Goal: Task Accomplishment & Management: Manage account settings

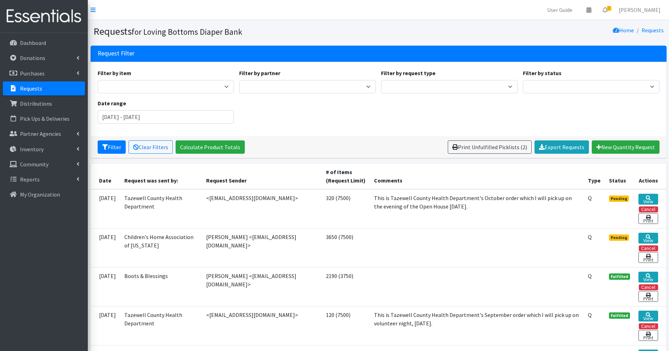
scroll to position [68, 0]
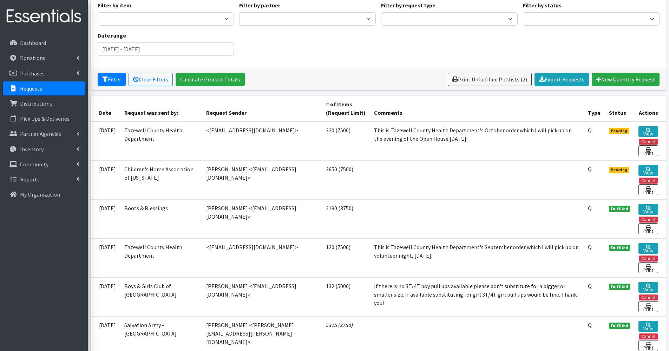
click at [66, 92] on link "Requests" at bounding box center [44, 88] width 82 height 14
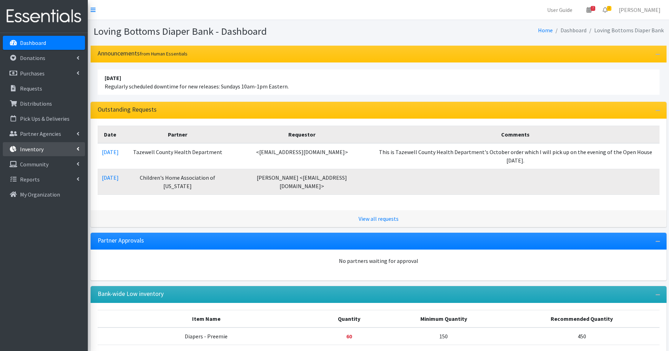
click at [49, 152] on link "Inventory" at bounding box center [44, 149] width 82 height 14
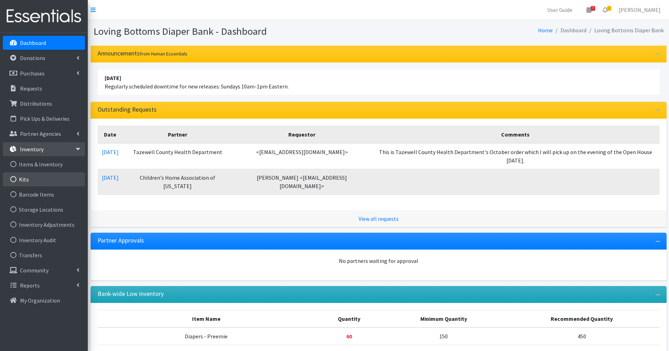
click at [53, 185] on link "Kits" at bounding box center [44, 179] width 82 height 14
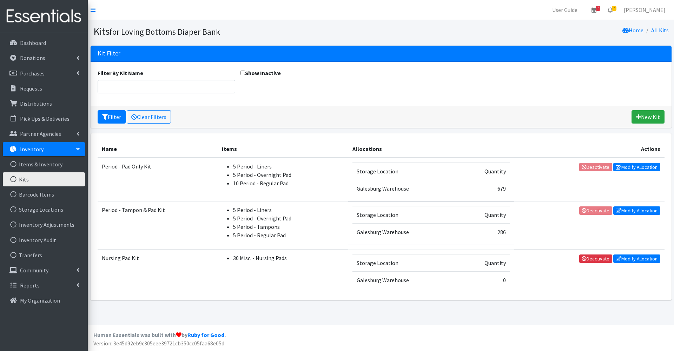
click at [267, 178] on li "5 Period - Overnight Pad" at bounding box center [288, 175] width 111 height 8
click at [635, 173] on td "Deactivate Modify Allocation" at bounding box center [589, 180] width 150 height 44
click at [635, 169] on link "Modify Allocation" at bounding box center [637, 167] width 47 height 8
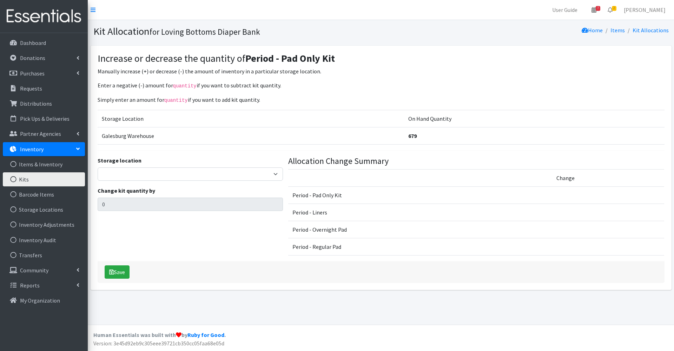
click at [212, 183] on div "Storage location Galesburg Warehouse Change kit quantity by 0" at bounding box center [190, 208] width 191 height 105
click at [211, 177] on select "Galesburg Warehouse" at bounding box center [190, 174] width 185 height 13
click at [98, 168] on select "Galesburg Warehouse" at bounding box center [190, 174] width 185 height 13
click at [197, 178] on select "Galesburg Warehouse" at bounding box center [190, 174] width 185 height 13
select select "1"
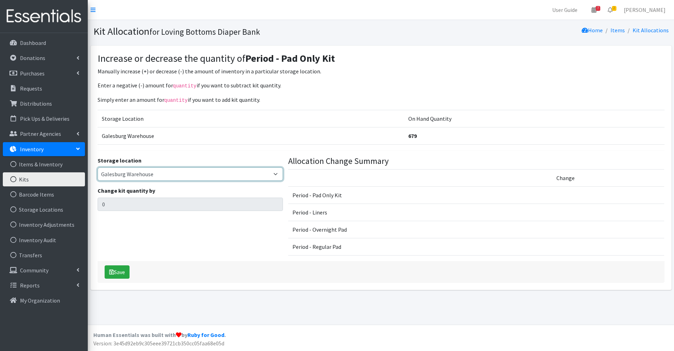
click at [98, 168] on select "Galesburg Warehouse" at bounding box center [190, 174] width 185 height 13
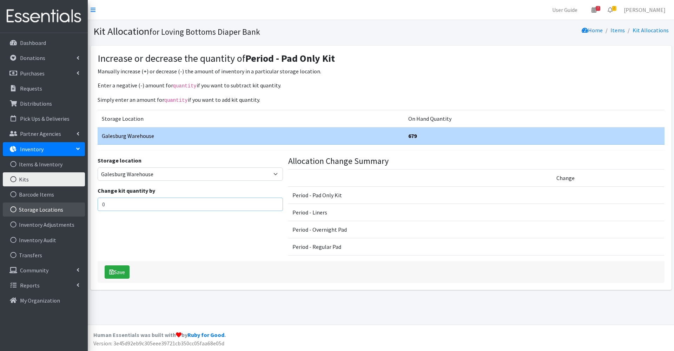
drag, startPoint x: 121, startPoint y: 201, endPoint x: 63, endPoint y: 210, distance: 59.0
click at [63, 210] on div "User Guide 7 7 Pick-ups remaining this week View Calendar 2 2 Requests 0 Partne…" at bounding box center [337, 162] width 674 height 325
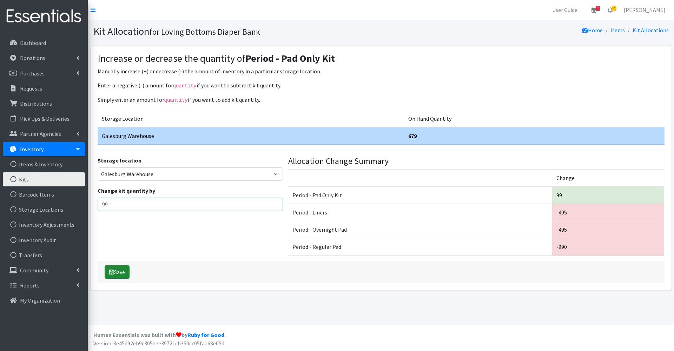
type input "99"
click at [124, 271] on button "Save" at bounding box center [117, 271] width 25 height 13
